Goal: Task Accomplishment & Management: Complete application form

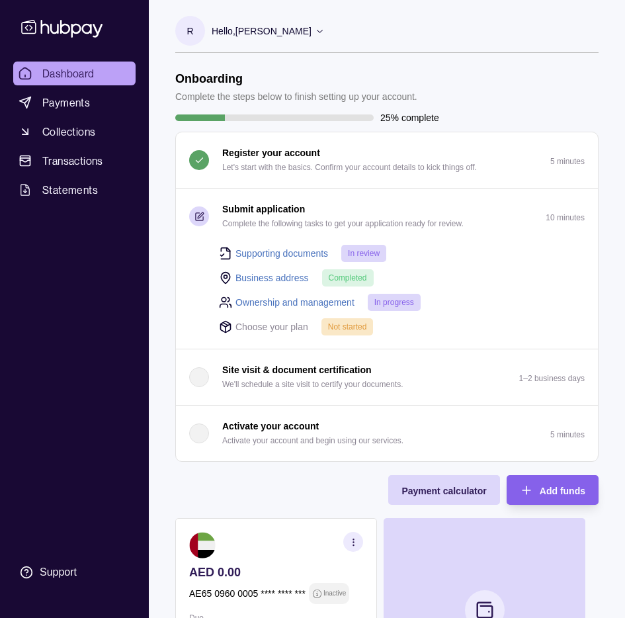
click at [351, 257] on span "In review" at bounding box center [364, 253] width 32 height 9
click at [283, 252] on link "Supporting documents" at bounding box center [282, 253] width 93 height 15
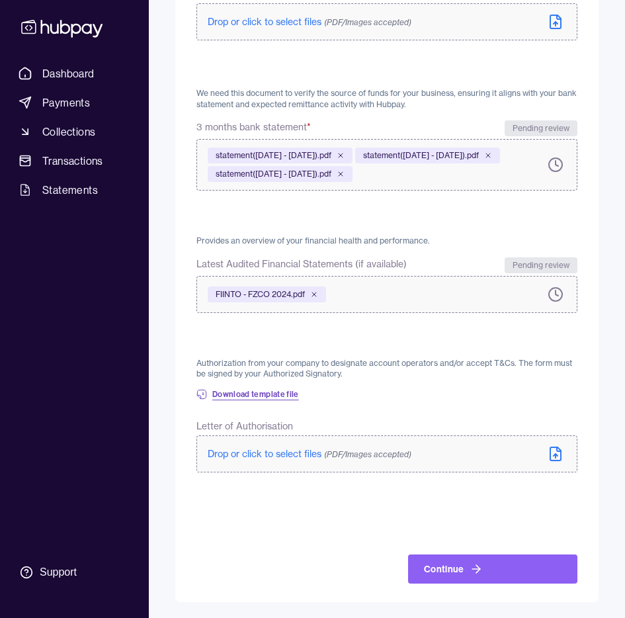
scroll to position [673, 0]
click at [254, 398] on span "Download template file" at bounding box center [255, 394] width 87 height 11
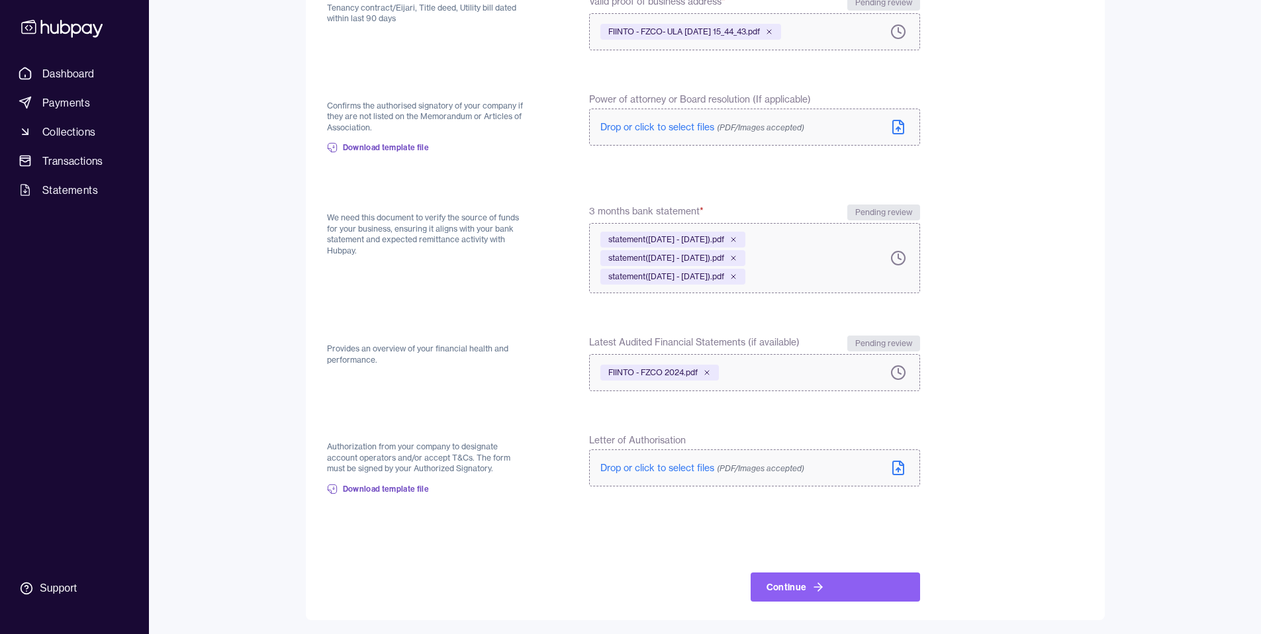
scroll to position [393, 0]
click at [602, 465] on span "Drop or click to select files (PDF/Images accepted)" at bounding box center [702, 469] width 204 height 12
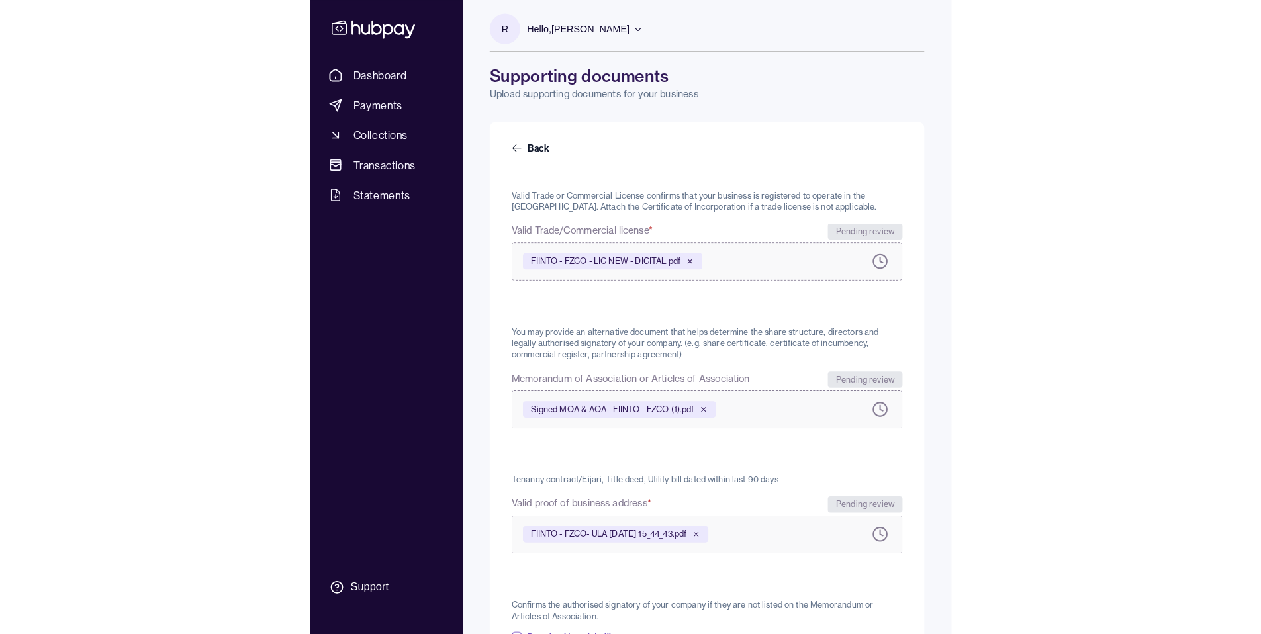
scroll to position [0, 0]
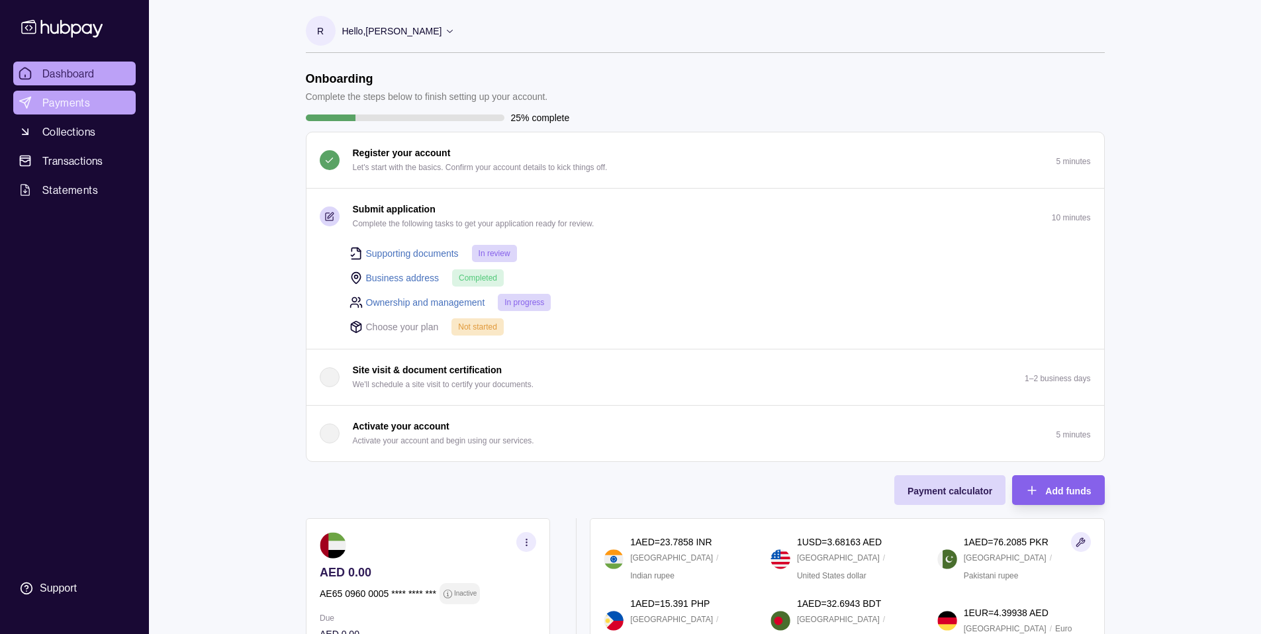
click at [84, 111] on link "Payments" at bounding box center [74, 103] width 122 height 24
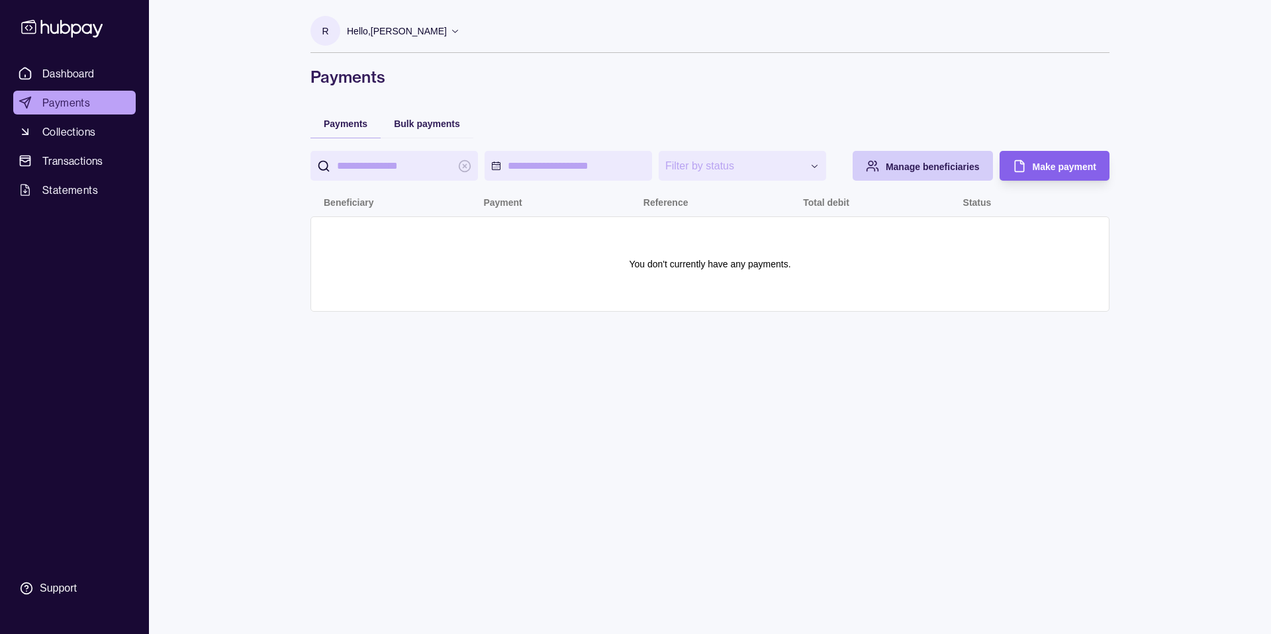
click at [961, 167] on span "Manage beneficiaries" at bounding box center [932, 166] width 94 height 11
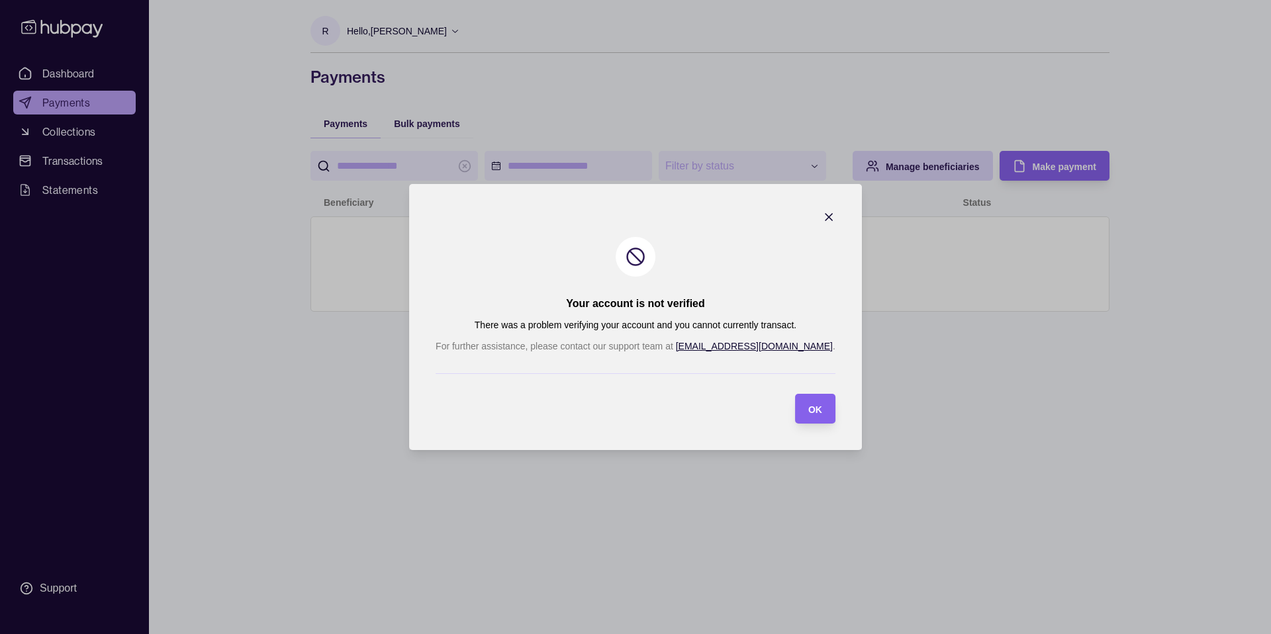
click at [822, 220] on icon "button" at bounding box center [828, 216] width 13 height 13
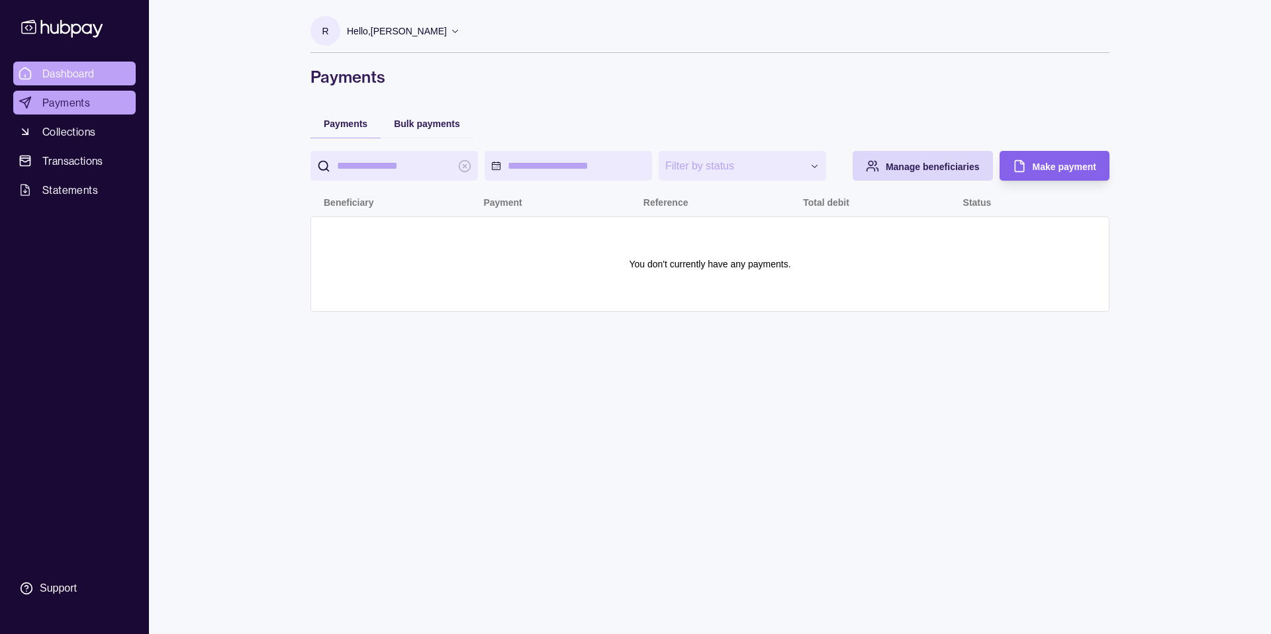
click at [73, 77] on span "Dashboard" at bounding box center [68, 74] width 52 height 16
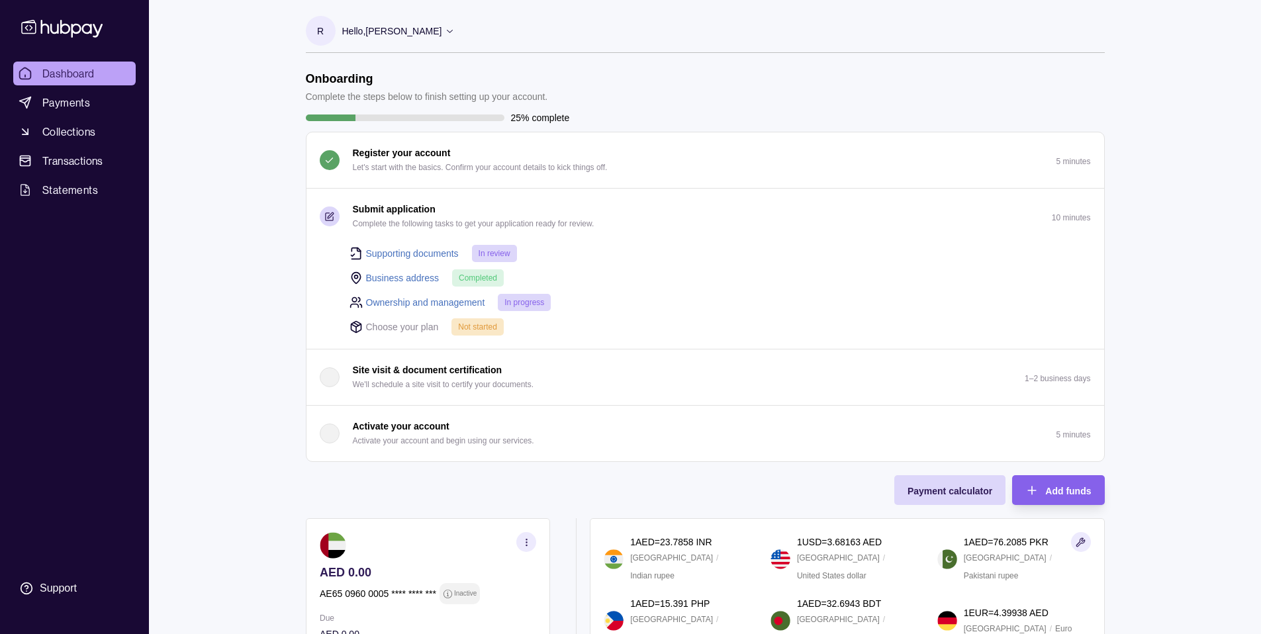
click at [478, 280] on span "Completed" at bounding box center [478, 277] width 38 height 9
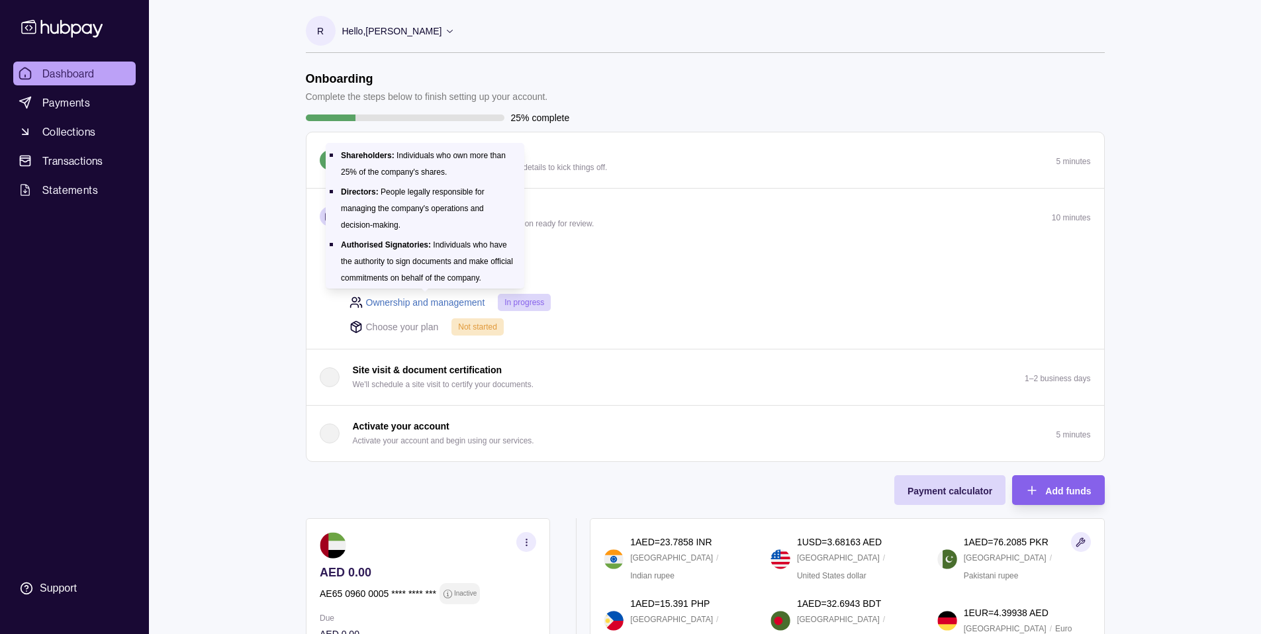
click at [405, 296] on link "Ownership and management" at bounding box center [425, 302] width 119 height 15
